Goal: Task Accomplishment & Management: Manage account settings

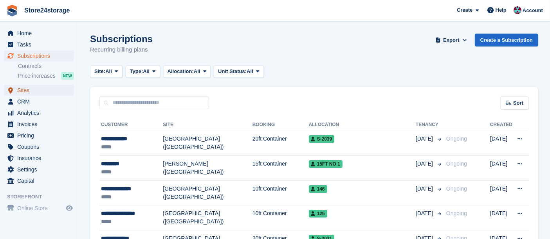
click at [34, 92] on span "Sites" at bounding box center [40, 90] width 47 height 11
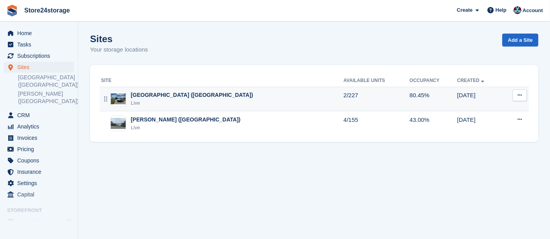
click at [133, 101] on div "Live" at bounding box center [192, 103] width 122 height 8
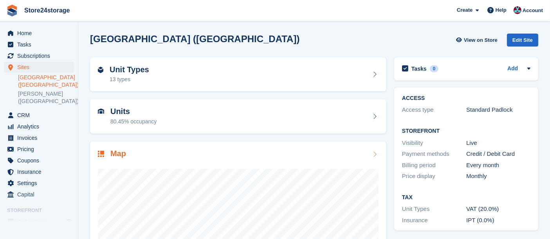
click at [140, 150] on div "Map" at bounding box center [238, 154] width 281 height 11
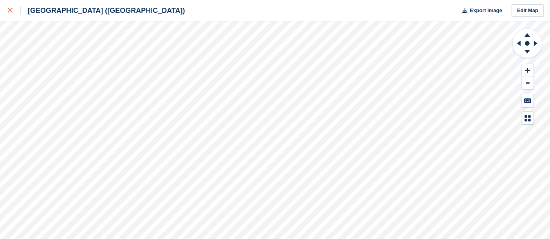
click at [11, 14] on div at bounding box center [14, 10] width 13 height 9
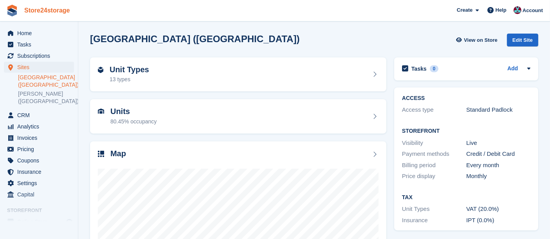
click at [61, 9] on link "Store24storage" at bounding box center [47, 10] width 52 height 13
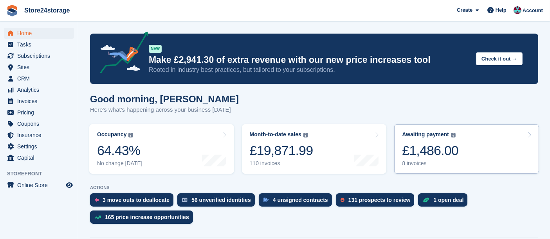
click at [448, 158] on div "£1,486.00" at bounding box center [430, 151] width 56 height 16
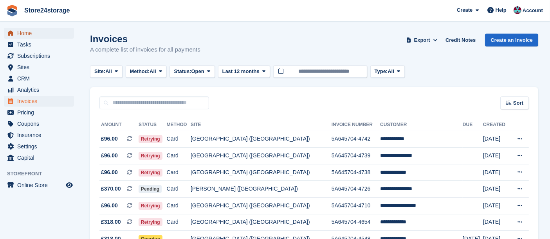
click at [34, 37] on span "Home" at bounding box center [40, 33] width 47 height 11
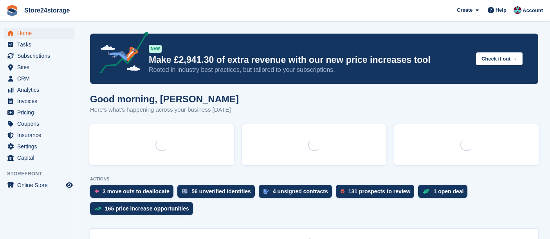
click at [39, 68] on span "Sites" at bounding box center [40, 67] width 47 height 11
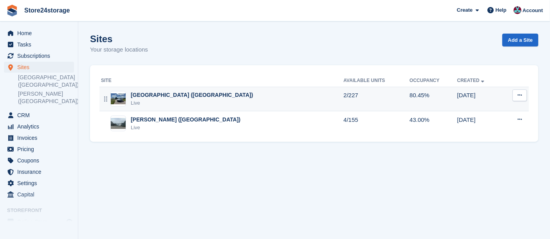
click at [205, 103] on div "Manston Airport (Kent) Live" at bounding box center [222, 99] width 242 height 16
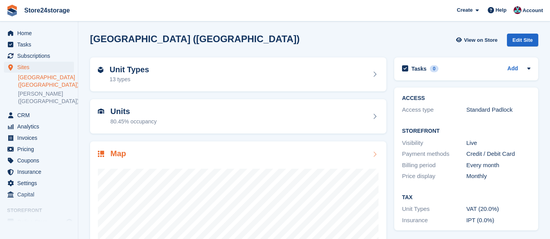
click at [181, 158] on div "Map" at bounding box center [238, 154] width 281 height 11
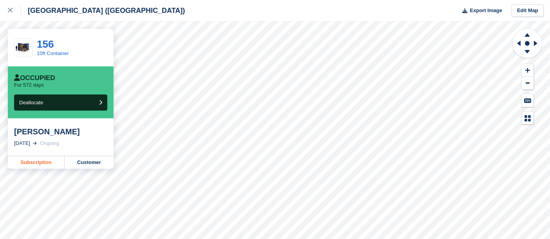
click at [48, 158] on link "Subscription" at bounding box center [36, 163] width 57 height 13
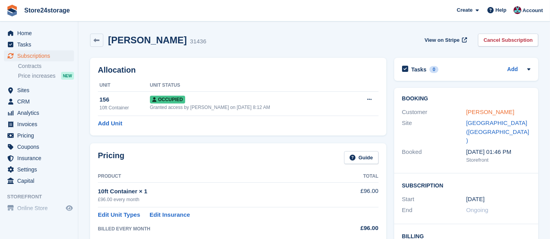
click at [470, 114] on link "[PERSON_NAME]" at bounding box center [490, 112] width 48 height 7
click at [497, 43] on link "Cancel Subscription" at bounding box center [508, 40] width 60 height 13
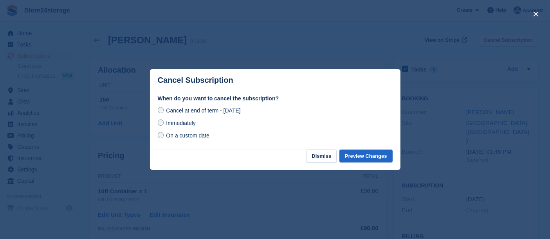
click at [190, 136] on span "On a custom date" at bounding box center [187, 136] width 43 height 6
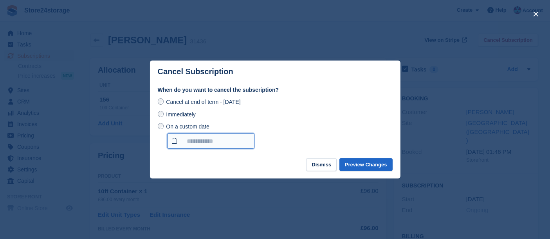
click at [212, 142] on input "On a custom date" at bounding box center [210, 141] width 87 height 16
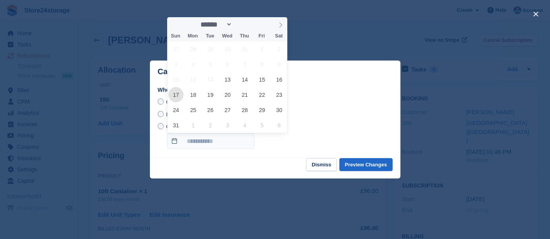
click at [178, 96] on span "17" at bounding box center [175, 94] width 15 height 15
type input "**********"
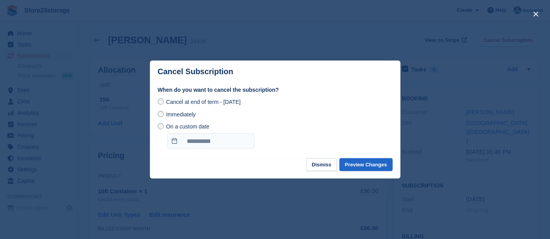
click at [204, 105] on span "Cancel at end of term - [DATE]" at bounding box center [203, 102] width 74 height 6
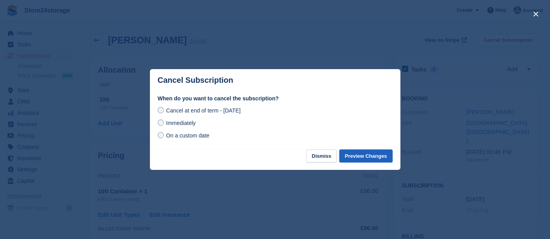
click at [355, 157] on button "Preview Changes" at bounding box center [365, 156] width 53 height 13
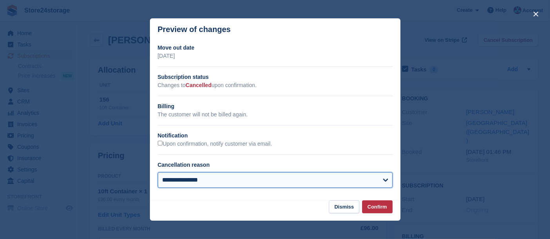
click at [220, 174] on select "**********" at bounding box center [275, 181] width 235 height 16
select select "*****"
click at [158, 173] on select "**********" at bounding box center [275, 181] width 235 height 16
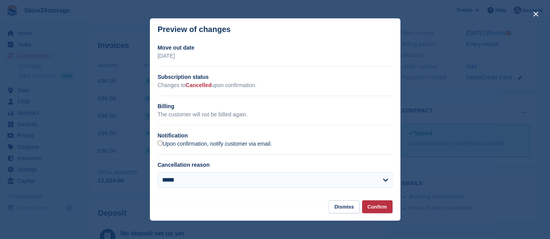
click at [202, 143] on label "Upon confirmation, notify customer via email." at bounding box center [215, 144] width 114 height 7
click at [373, 206] on button "Confirm" at bounding box center [377, 207] width 31 height 13
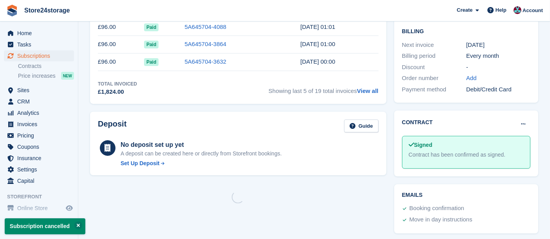
scroll to position [0, 0]
